Goal: Task Accomplishment & Management: Use online tool/utility

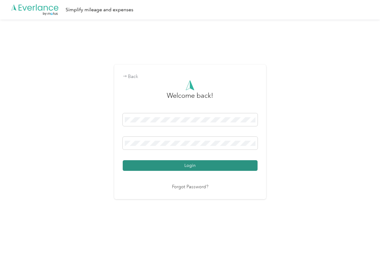
click at [135, 164] on button "Login" at bounding box center [190, 165] width 135 height 11
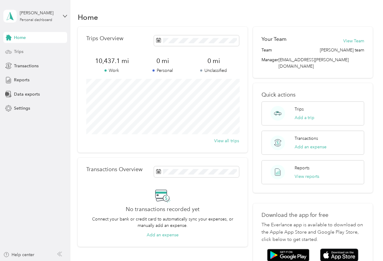
click at [17, 49] on span "Trips" at bounding box center [18, 51] width 9 height 6
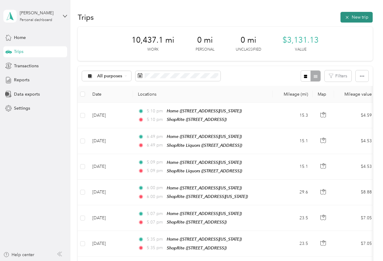
click at [354, 16] on button "New trip" at bounding box center [357, 17] width 32 height 11
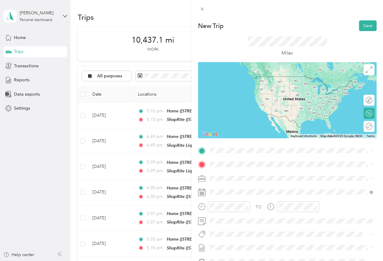
click at [237, 200] on span "[STREET_ADDRESS][US_STATE]" at bounding box center [251, 199] width 61 height 5
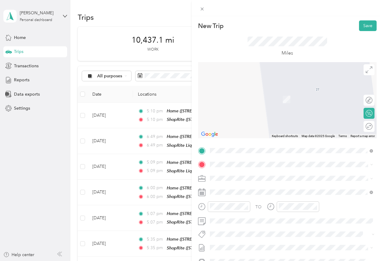
click at [239, 233] on div "TEAM ShopRite [STREET_ADDRESS]" at bounding box center [240, 232] width 39 height 15
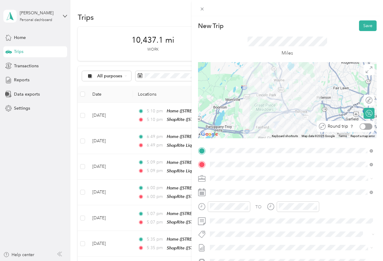
click at [363, 126] on div at bounding box center [363, 125] width 5 height 5
click at [362, 24] on button "Save" at bounding box center [368, 25] width 18 height 11
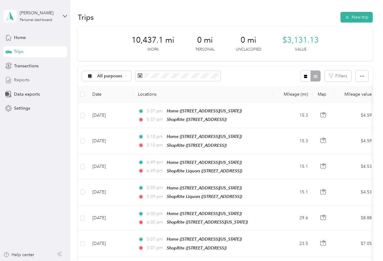
click at [26, 78] on span "Reports" at bounding box center [22, 80] width 16 height 6
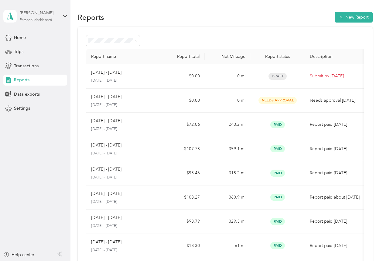
click at [49, 12] on div "[PERSON_NAME]" at bounding box center [39, 13] width 38 height 6
click at [23, 47] on div "Log out" at bounding box center [20, 46] width 23 height 6
